Goal: Find specific page/section: Locate a particular part of the current website

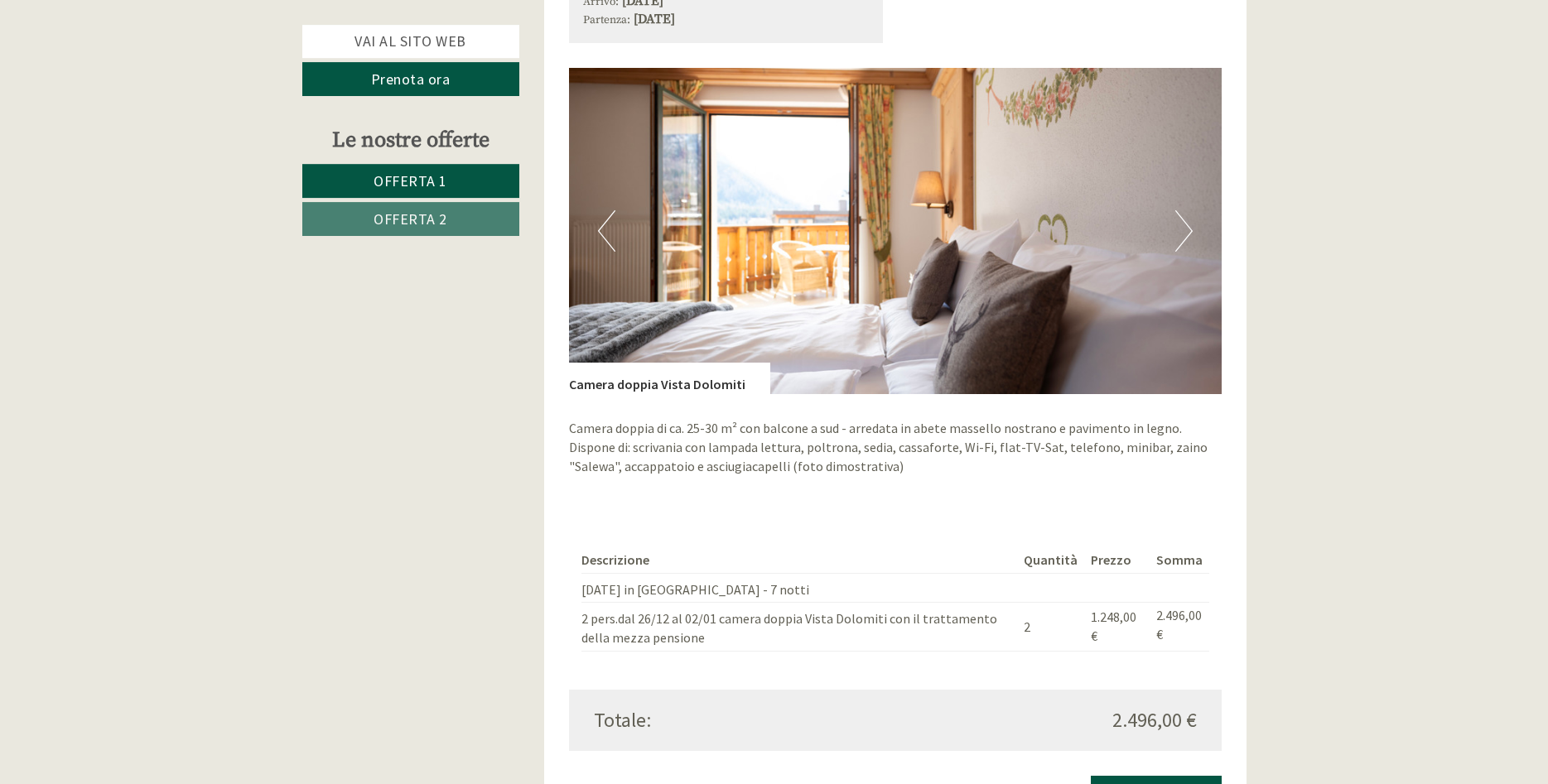
scroll to position [2704, 0]
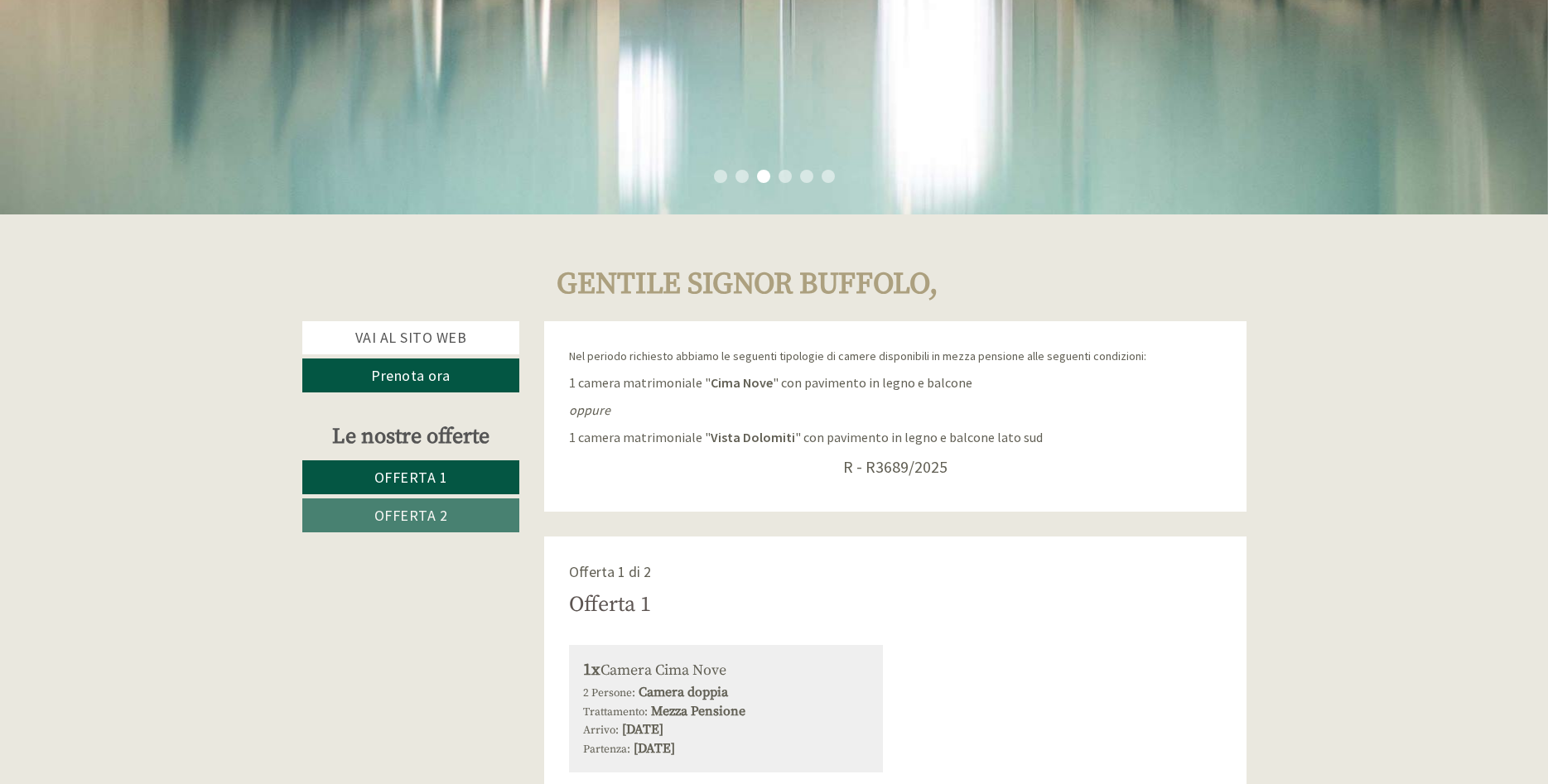
scroll to position [675, 0]
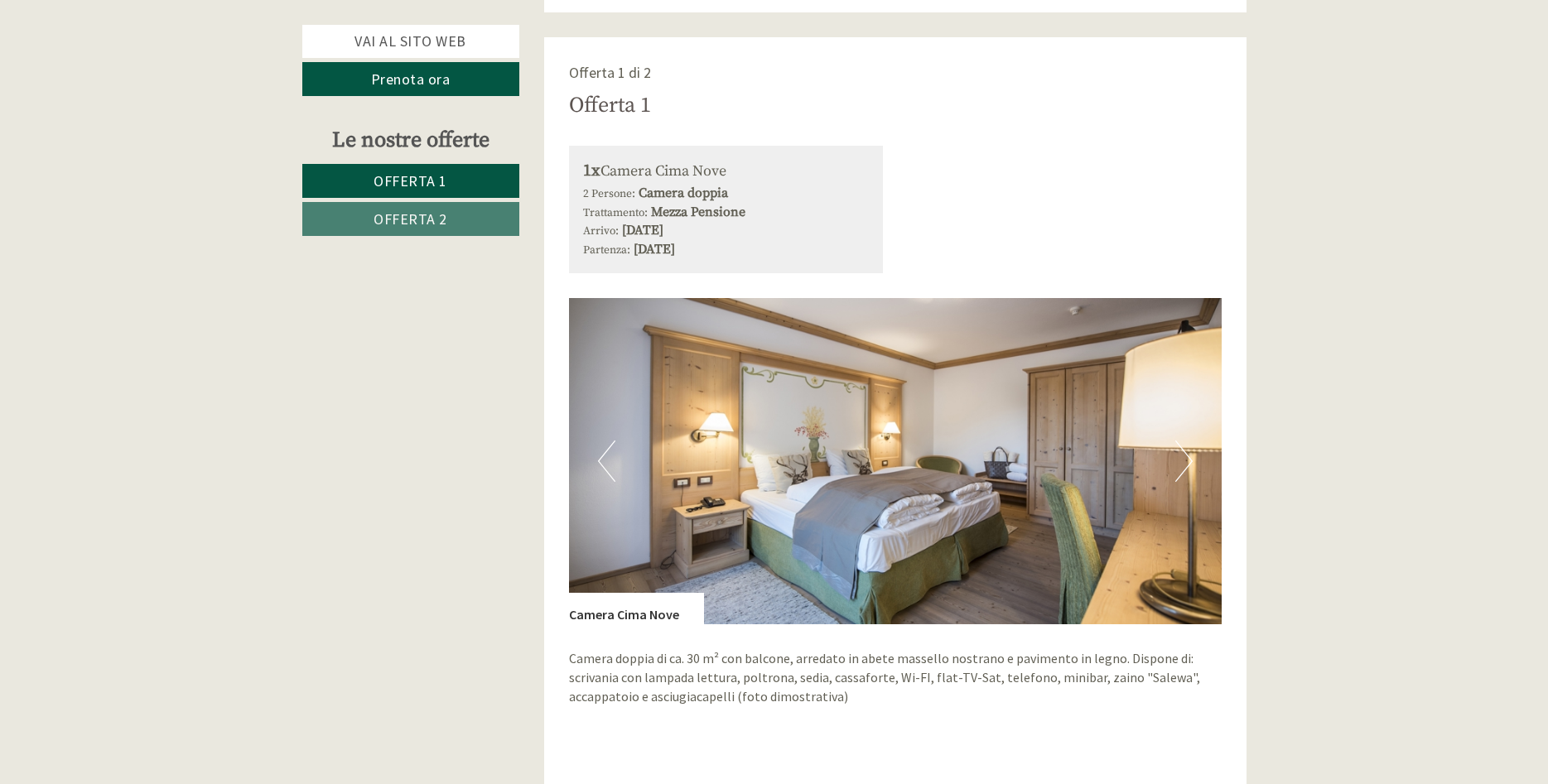
scroll to position [1436, 0]
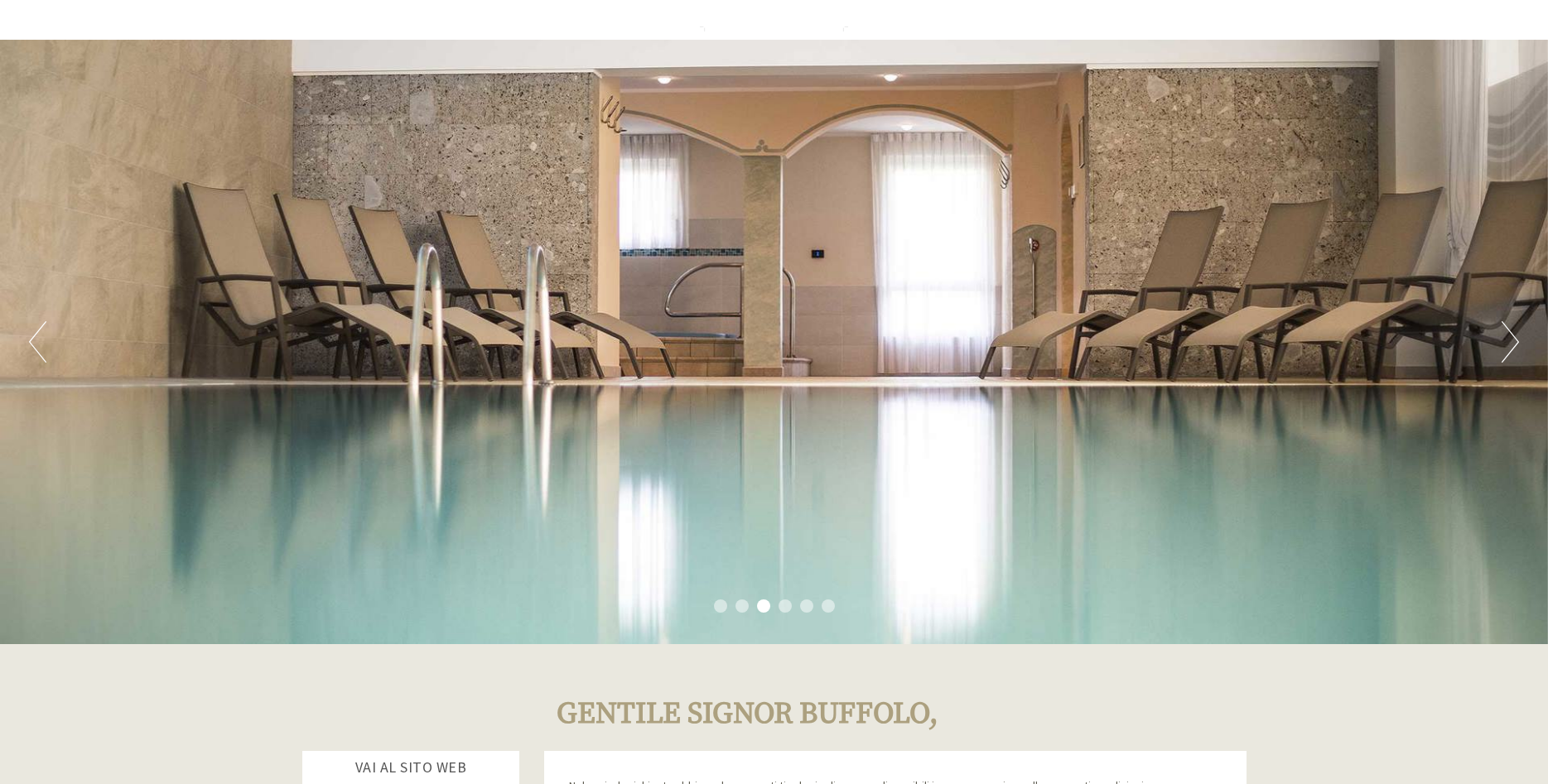
scroll to position [422, 0]
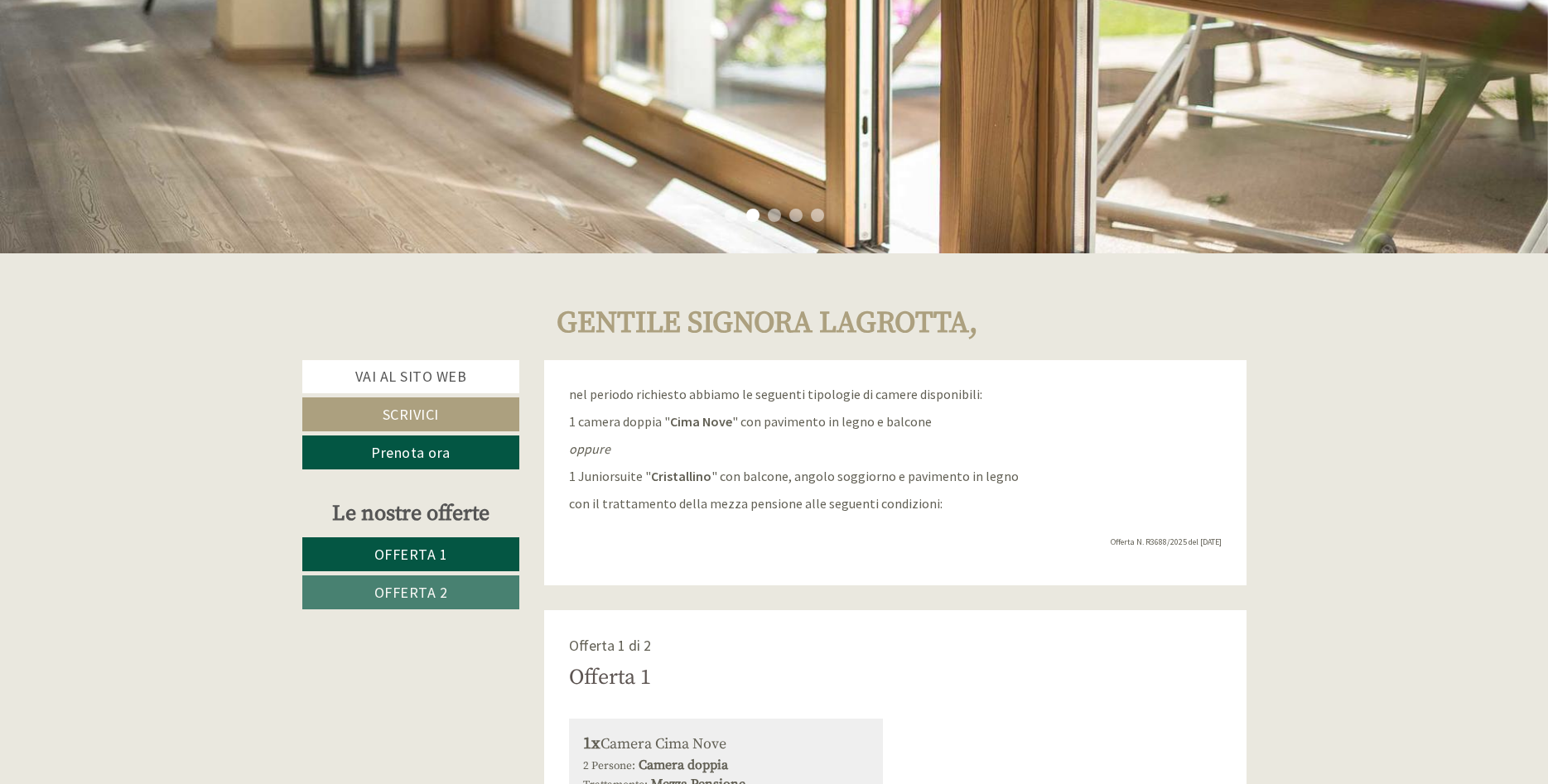
scroll to position [338, 0]
